Goal: Transaction & Acquisition: Purchase product/service

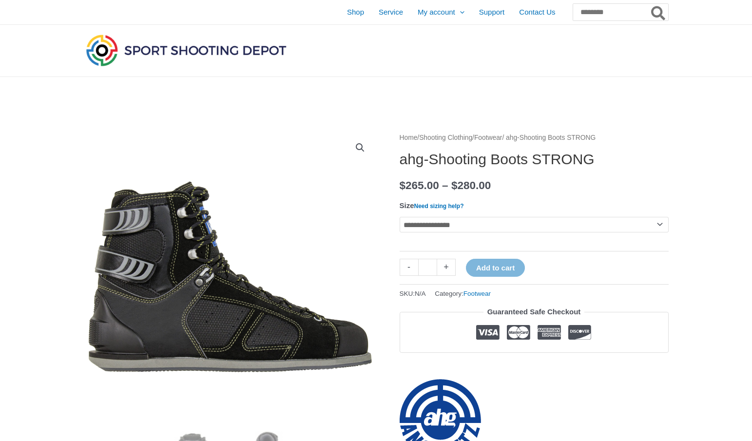
drag, startPoint x: 395, startPoint y: 138, endPoint x: 624, endPoint y: 178, distance: 231.6
click at [637, 217] on tr "**********" at bounding box center [534, 222] width 269 height 49
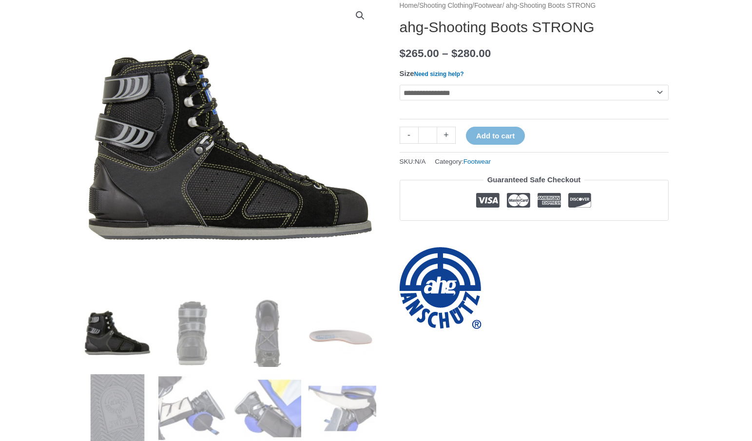
scroll to position [146, 0]
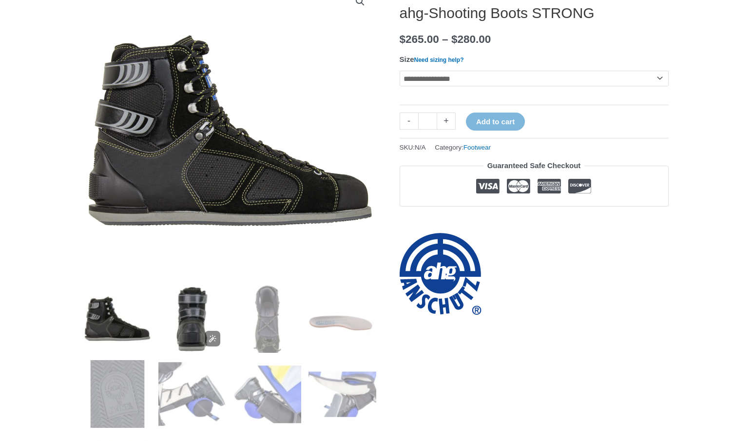
click at [187, 322] on img at bounding box center [192, 319] width 68 height 68
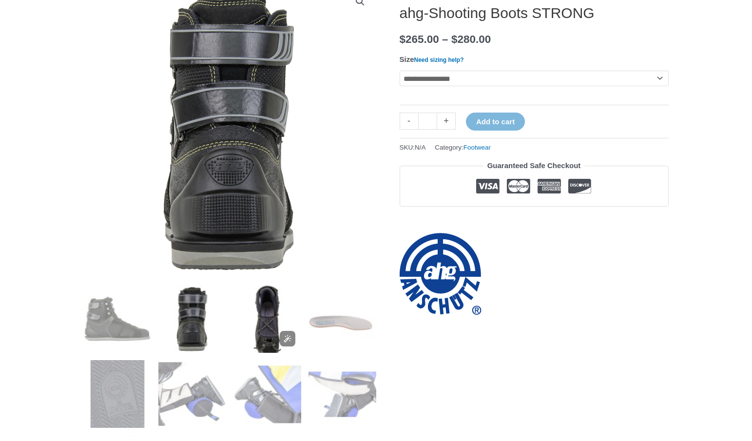
click at [271, 319] on img at bounding box center [268, 319] width 68 height 68
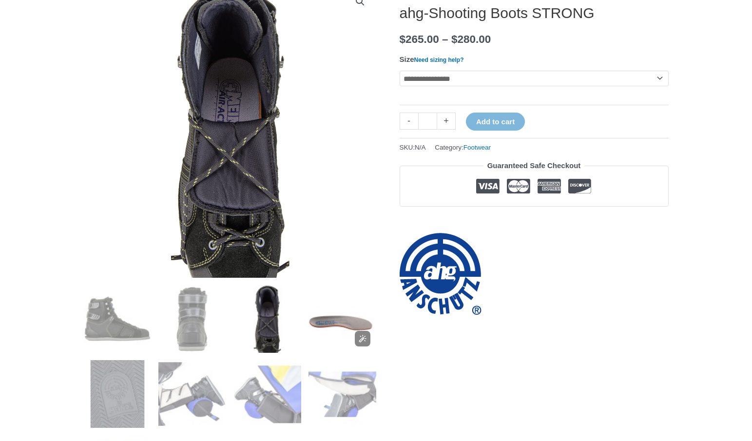
click at [346, 326] on img at bounding box center [343, 319] width 68 height 68
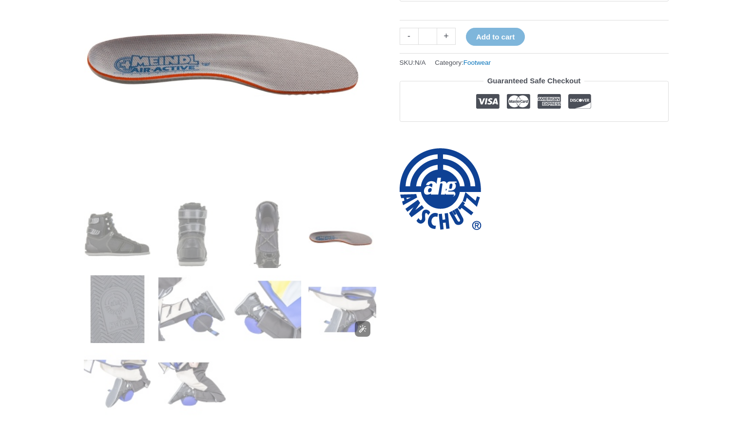
scroll to position [293, 0]
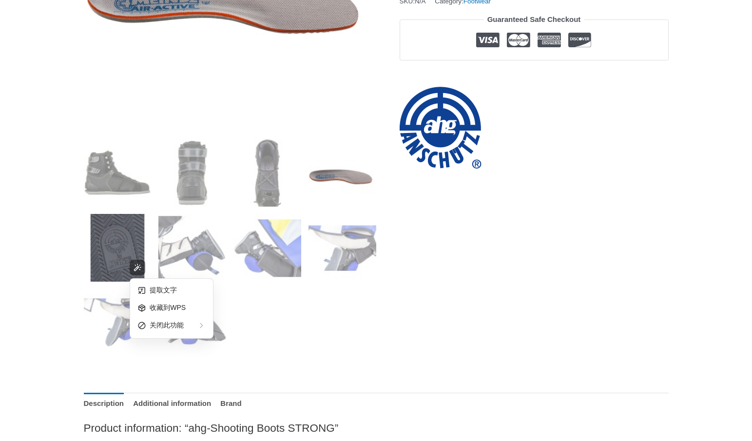
click at [124, 258] on div at bounding box center [137, 267] width 27 height 27
click at [107, 253] on img at bounding box center [118, 248] width 68 height 68
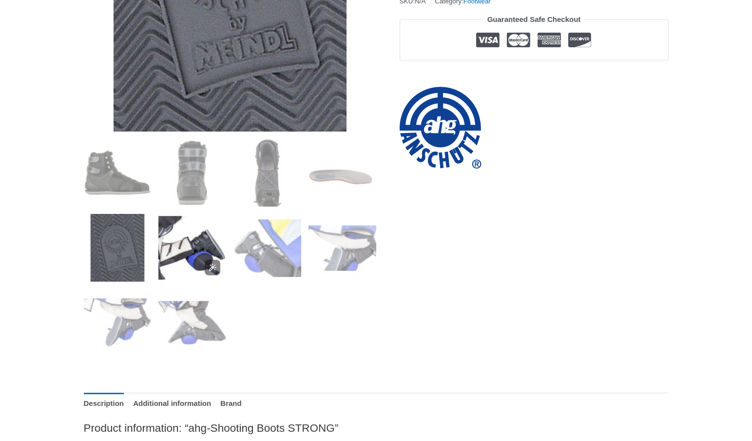
click at [197, 249] on img at bounding box center [192, 248] width 68 height 68
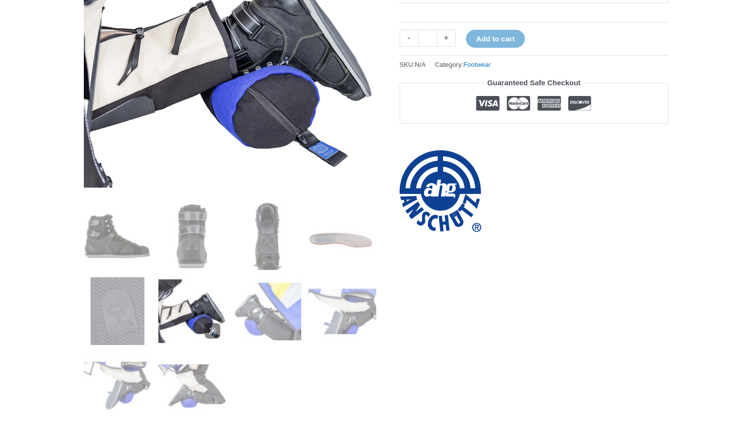
scroll to position [195, 0]
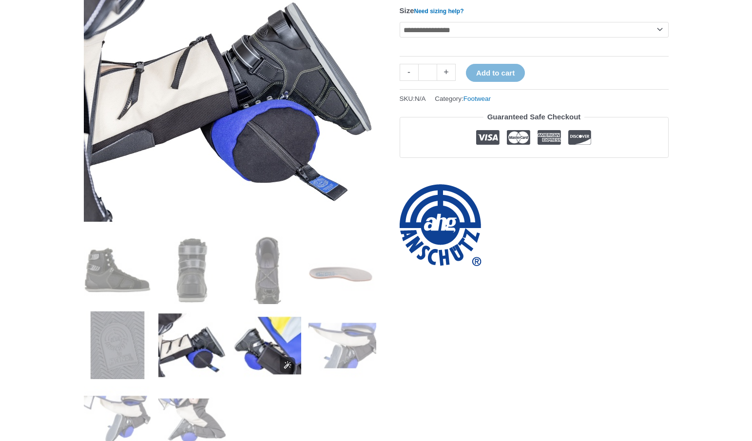
click at [268, 349] on img at bounding box center [268, 346] width 68 height 68
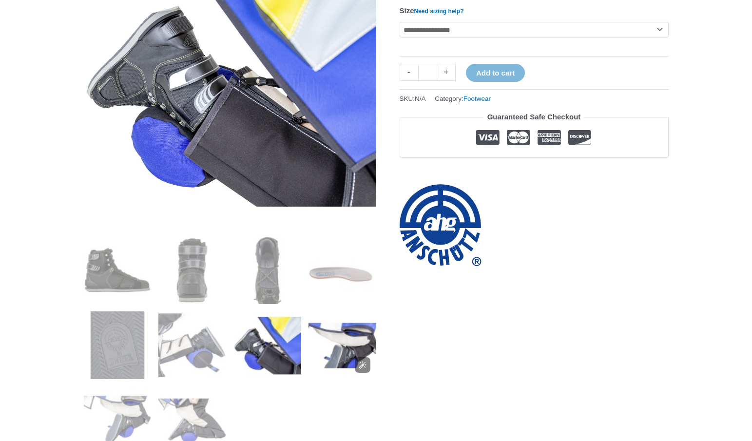
click at [340, 355] on img at bounding box center [343, 346] width 68 height 68
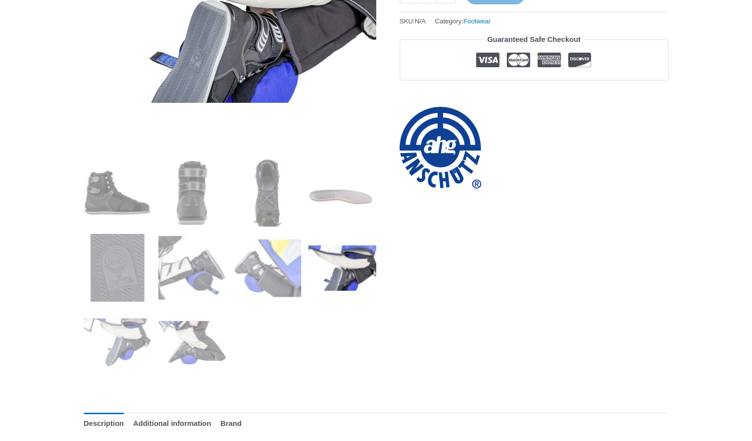
scroll to position [293, 0]
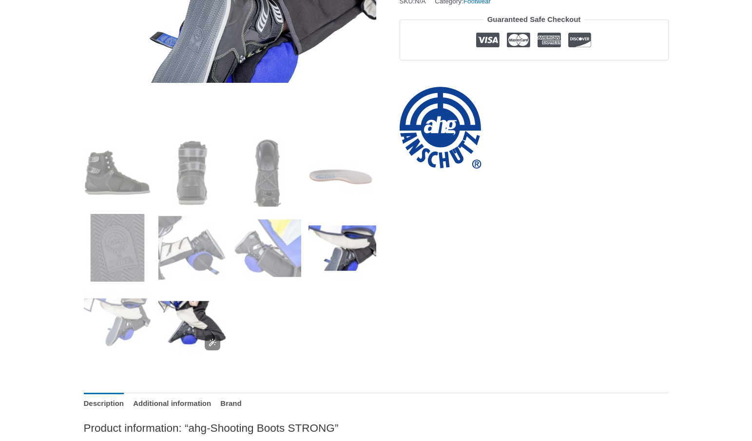
click at [192, 329] on img at bounding box center [192, 323] width 68 height 68
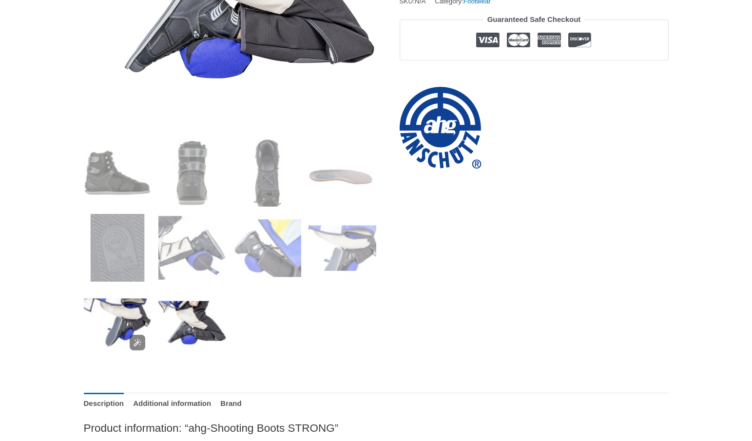
click at [124, 325] on img at bounding box center [118, 323] width 68 height 68
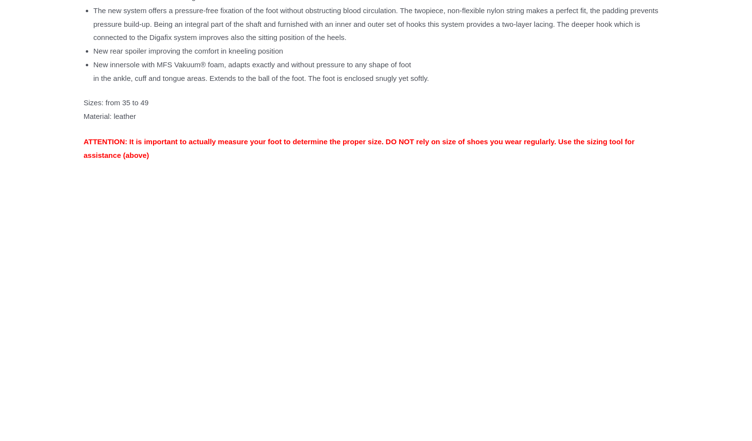
scroll to position [1073, 0]
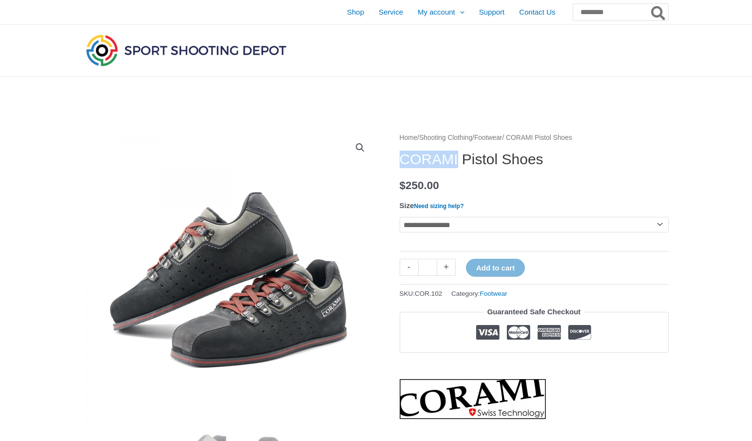
drag, startPoint x: 404, startPoint y: 157, endPoint x: 457, endPoint y: 157, distance: 53.2
click at [457, 157] on h1 "CORAMI Pistol Shoes" at bounding box center [534, 160] width 269 height 18
copy h1 "CORAMI"
